Goal: Information Seeking & Learning: Learn about a topic

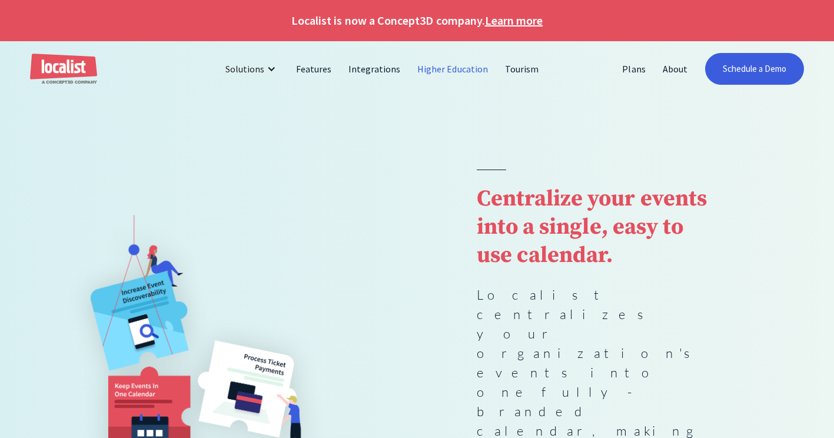
click at [452, 65] on link "Higher Education" at bounding box center [453, 69] width 88 height 28
